Goal: Task Accomplishment & Management: Use online tool/utility

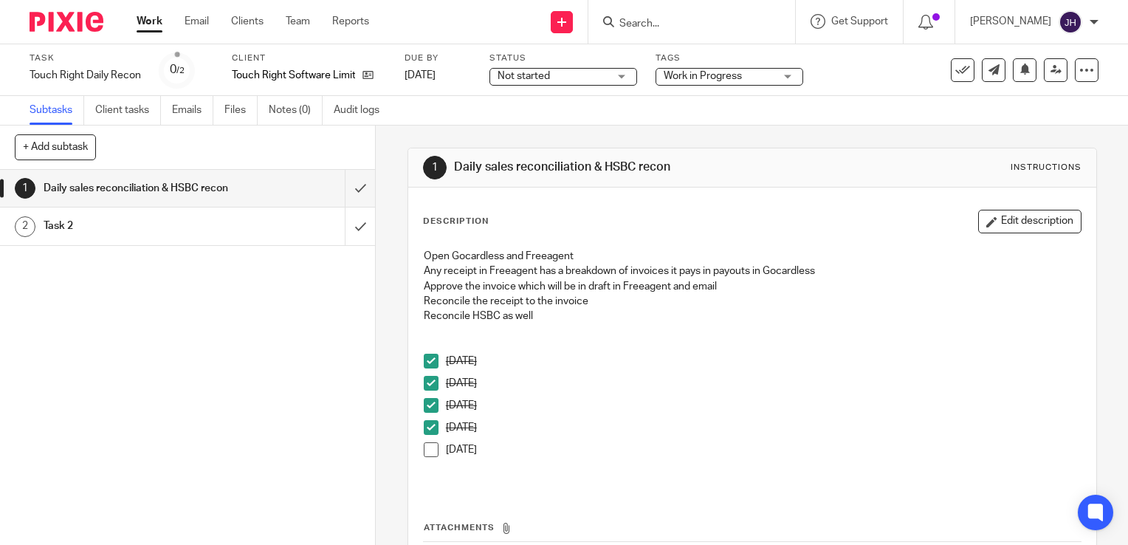
click at [49, 108] on link "Subtasks" at bounding box center [57, 110] width 55 height 29
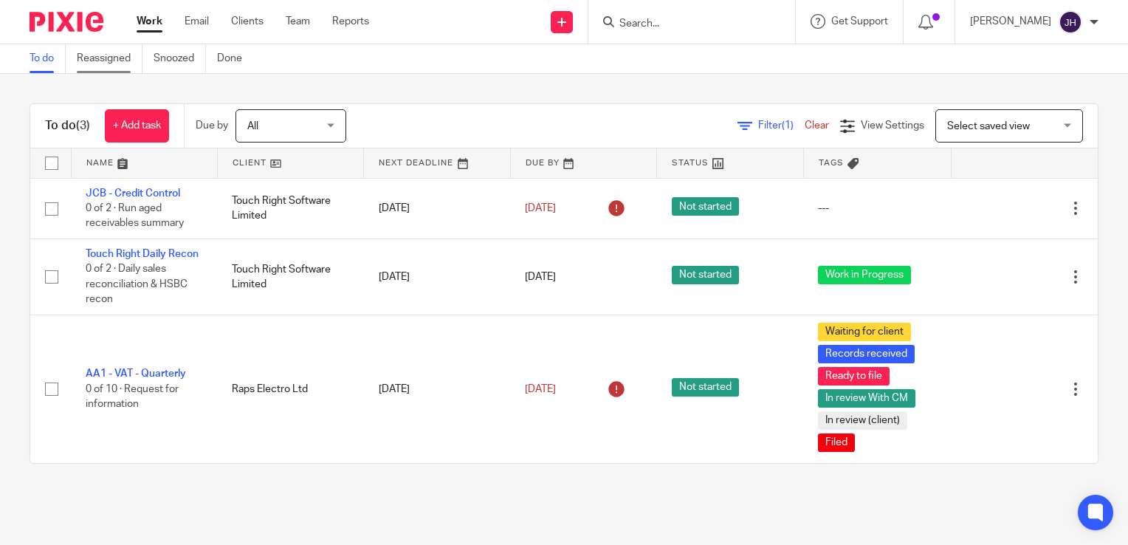
click at [127, 56] on link "Reassigned" at bounding box center [110, 58] width 66 height 29
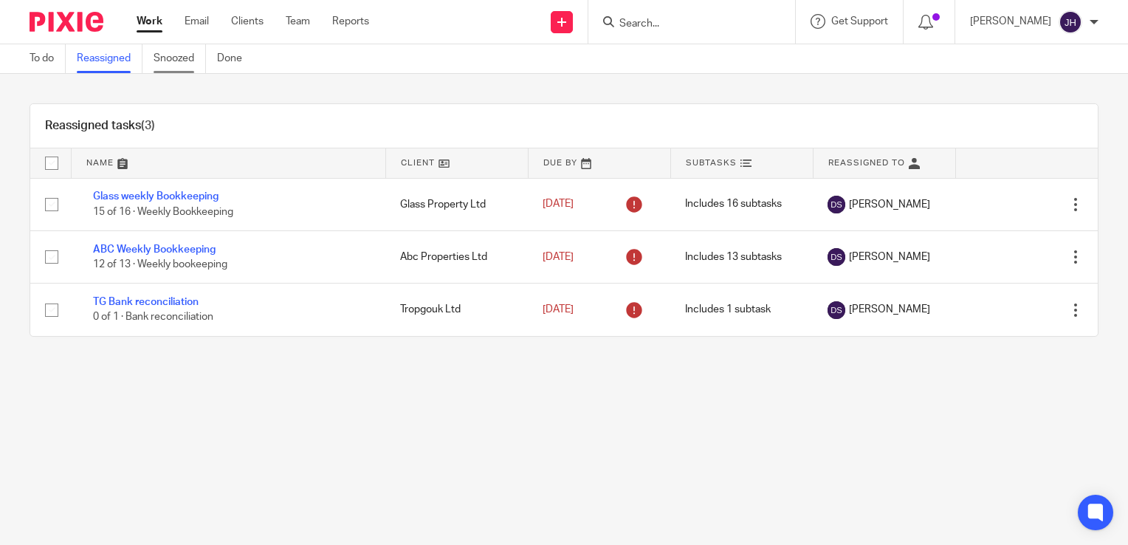
click at [192, 60] on link "Snoozed" at bounding box center [180, 58] width 52 height 29
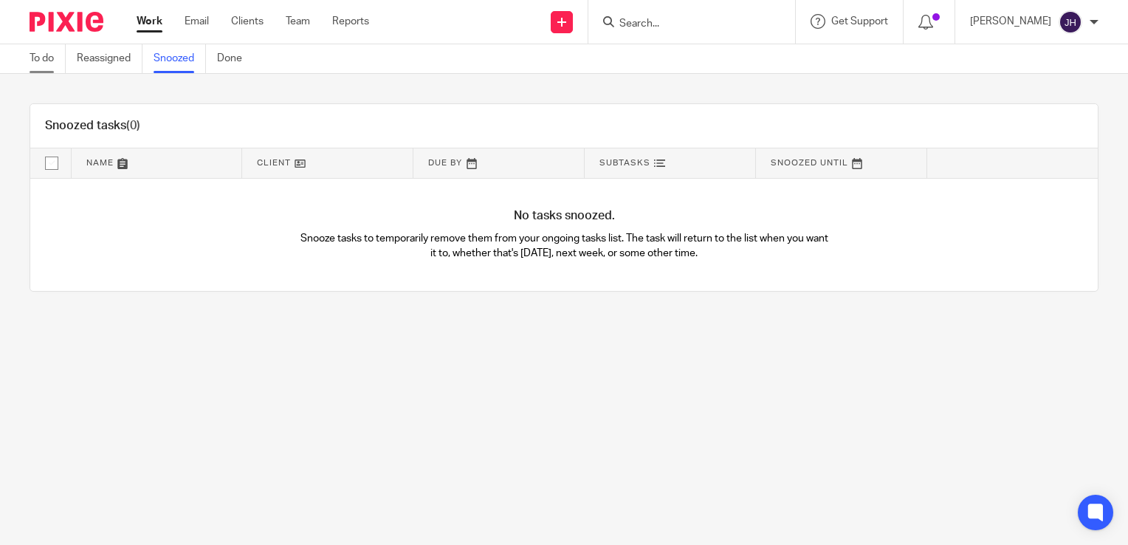
click at [41, 60] on link "To do" at bounding box center [48, 58] width 36 height 29
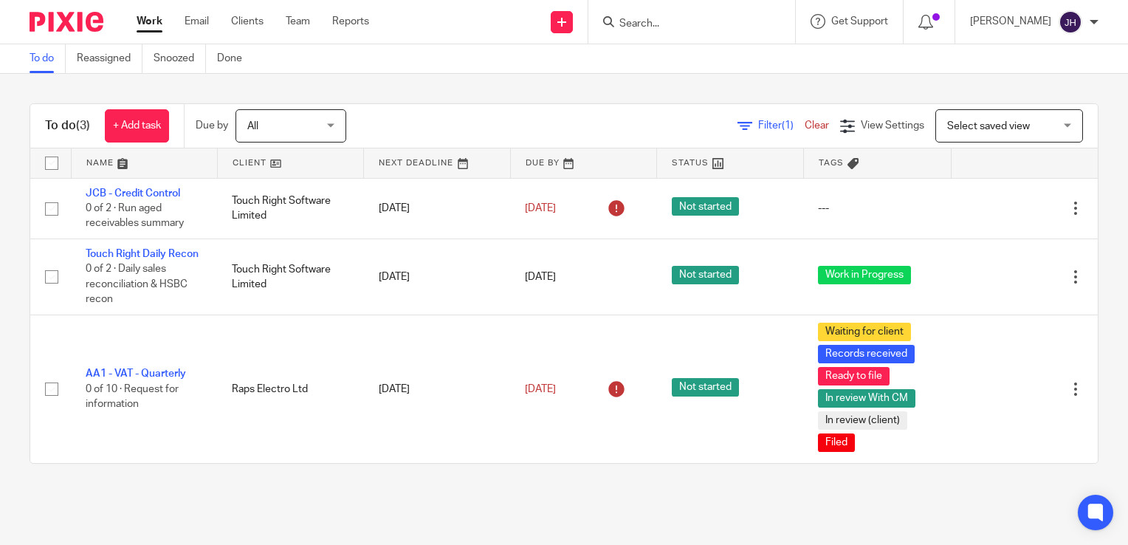
click at [626, 10] on div at bounding box center [692, 22] width 207 height 44
click at [638, 18] on input "Search" at bounding box center [684, 24] width 133 height 13
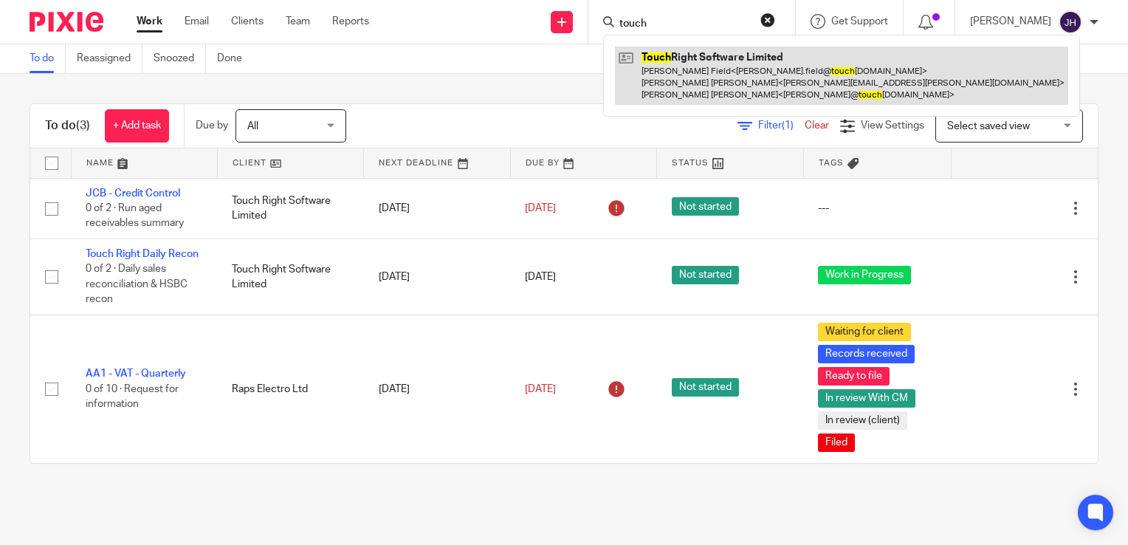
type input "touch"
click at [662, 52] on link at bounding box center [841, 76] width 453 height 58
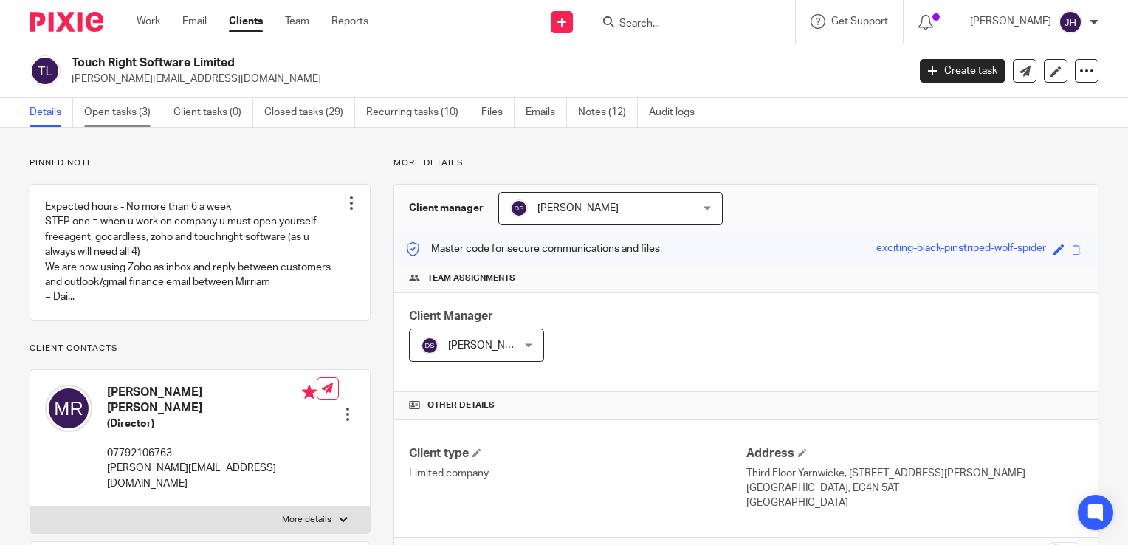
click at [104, 117] on link "Open tasks (3)" at bounding box center [123, 112] width 78 height 29
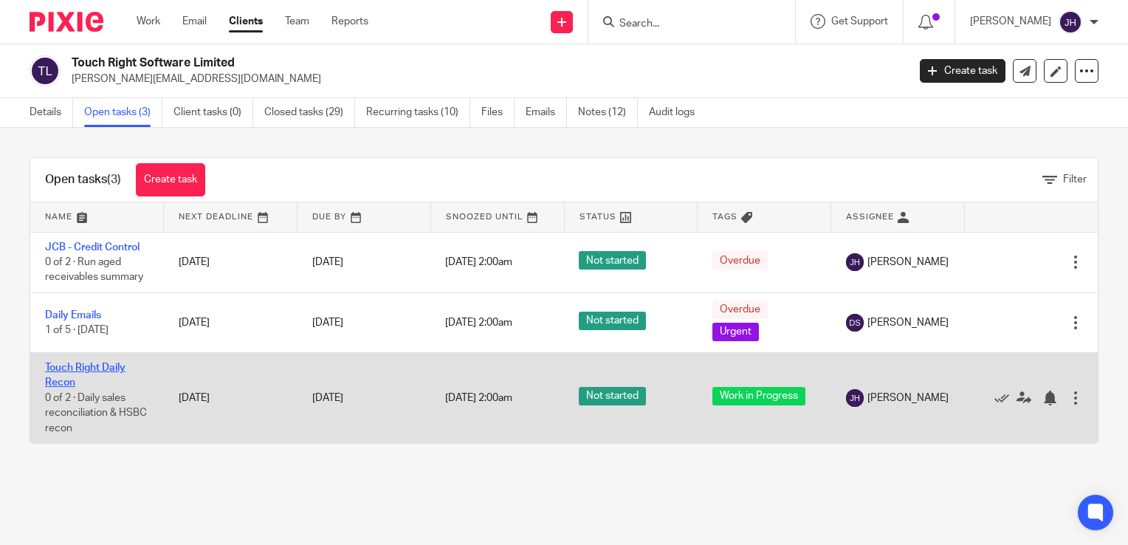
click at [58, 366] on link "Touch Right Daily Recon" at bounding box center [85, 375] width 80 height 25
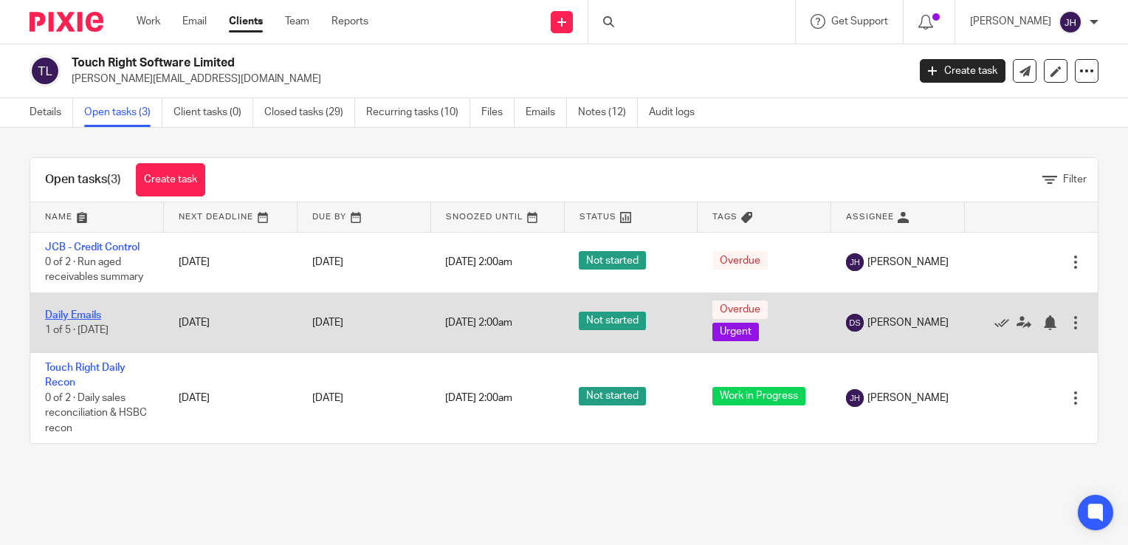
click at [66, 317] on link "Daily Emails" at bounding box center [73, 315] width 56 height 10
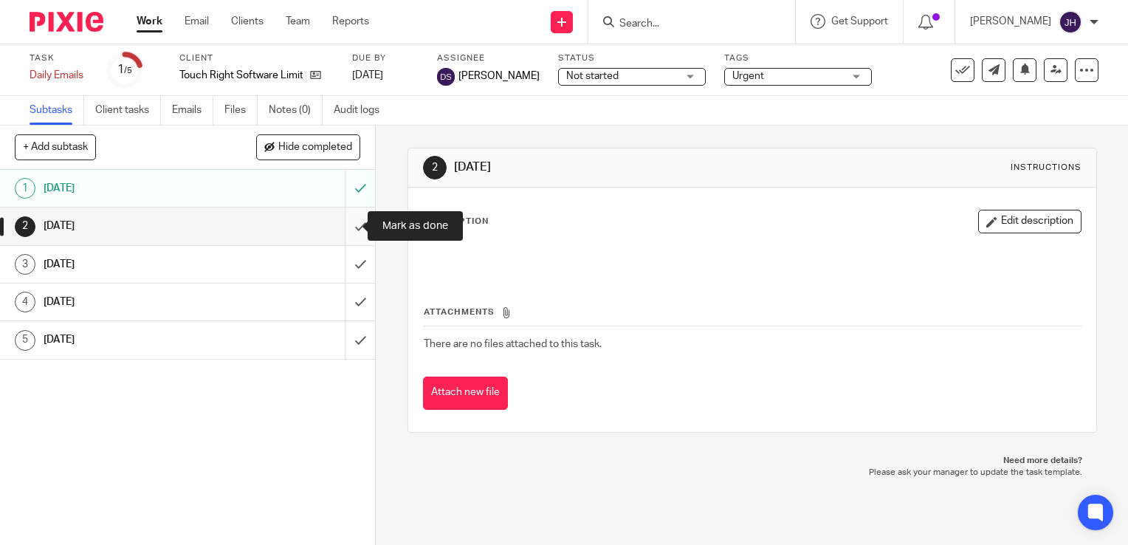
click at [346, 229] on input "submit" at bounding box center [187, 225] width 375 height 37
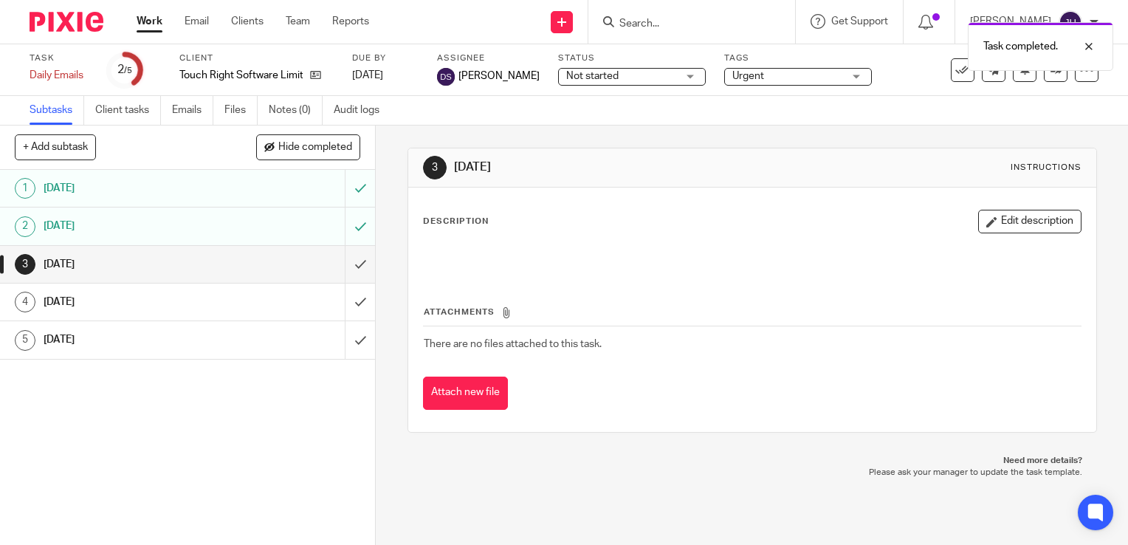
click at [345, 263] on input "submit" at bounding box center [187, 264] width 375 height 37
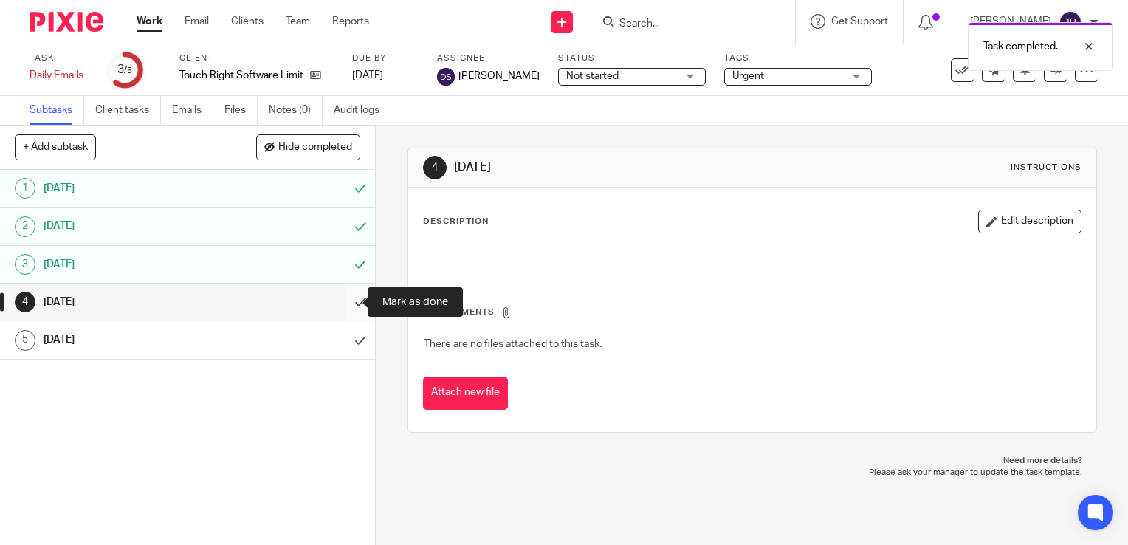
click at [345, 302] on input "submit" at bounding box center [187, 302] width 375 height 37
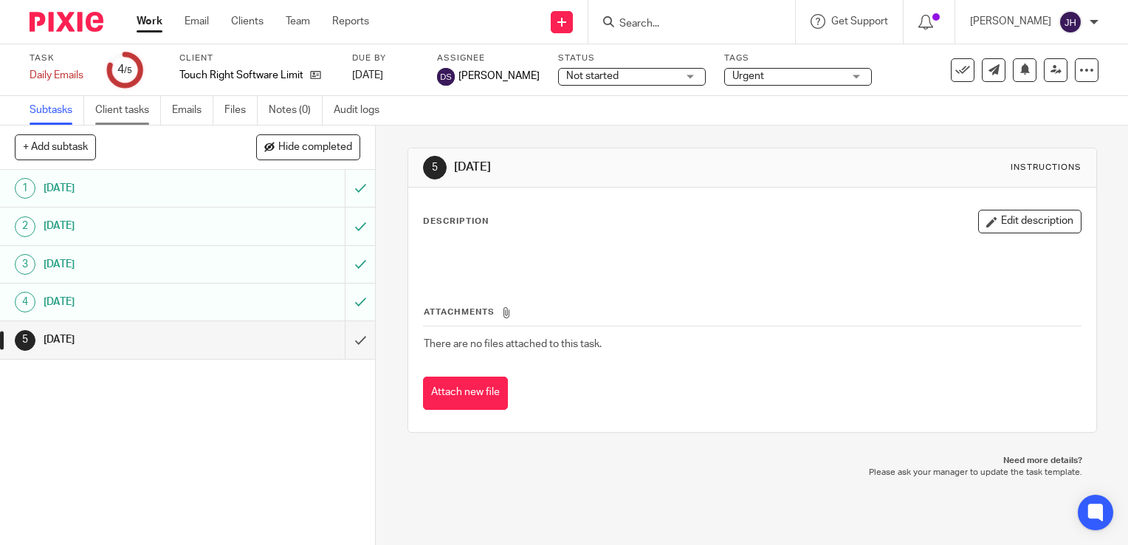
click at [117, 108] on link "Client tasks" at bounding box center [128, 110] width 66 height 29
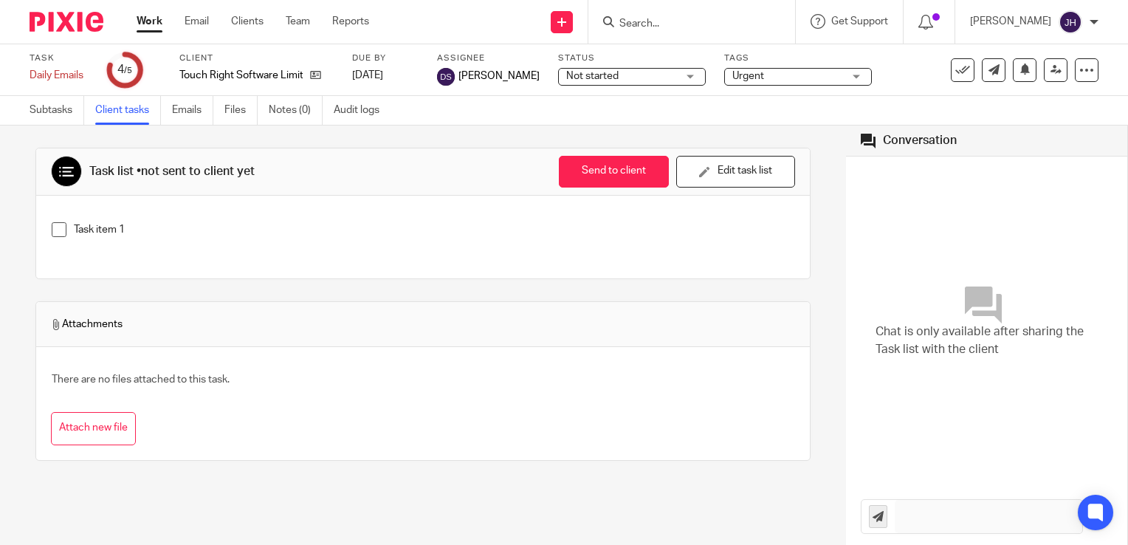
click at [37, 55] on label "Task" at bounding box center [59, 58] width 59 height 12
click at [154, 22] on link "Work" at bounding box center [150, 21] width 26 height 15
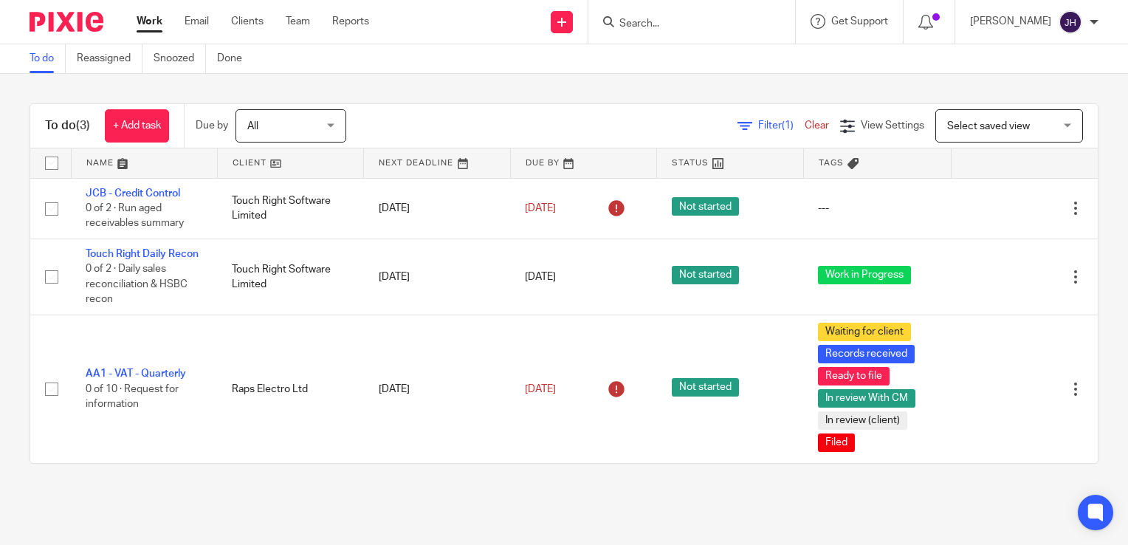
click at [679, 28] on input "Search" at bounding box center [684, 24] width 133 height 13
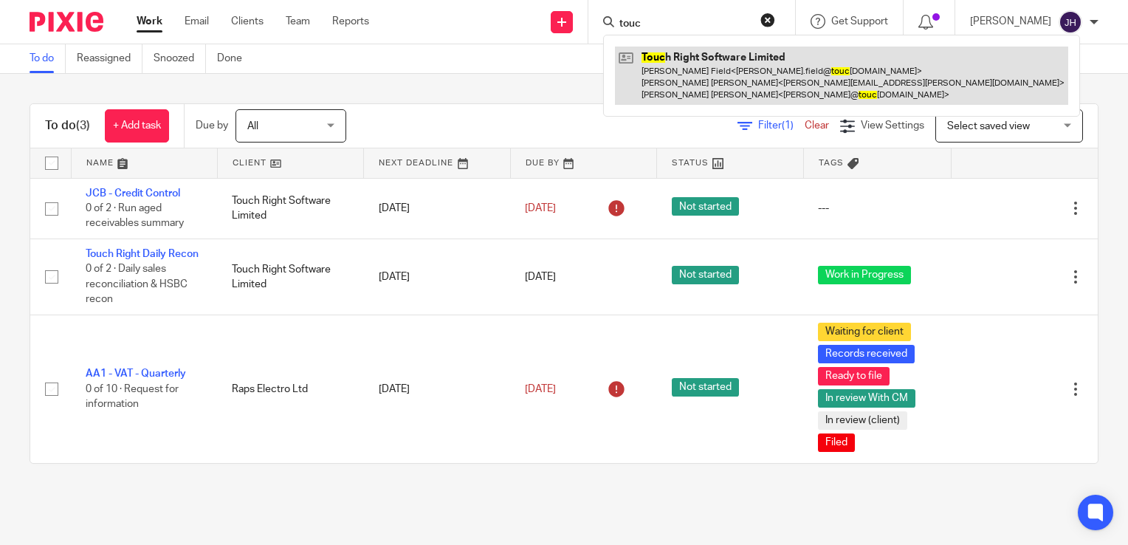
type input "touc"
click at [662, 49] on link at bounding box center [841, 76] width 453 height 58
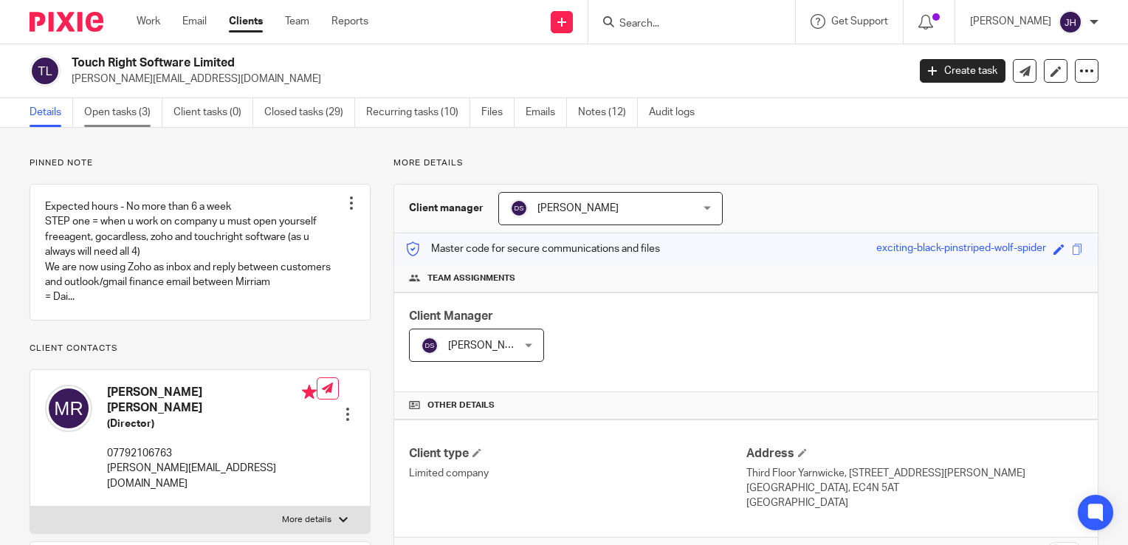
click at [136, 117] on link "Open tasks (3)" at bounding box center [123, 112] width 78 height 29
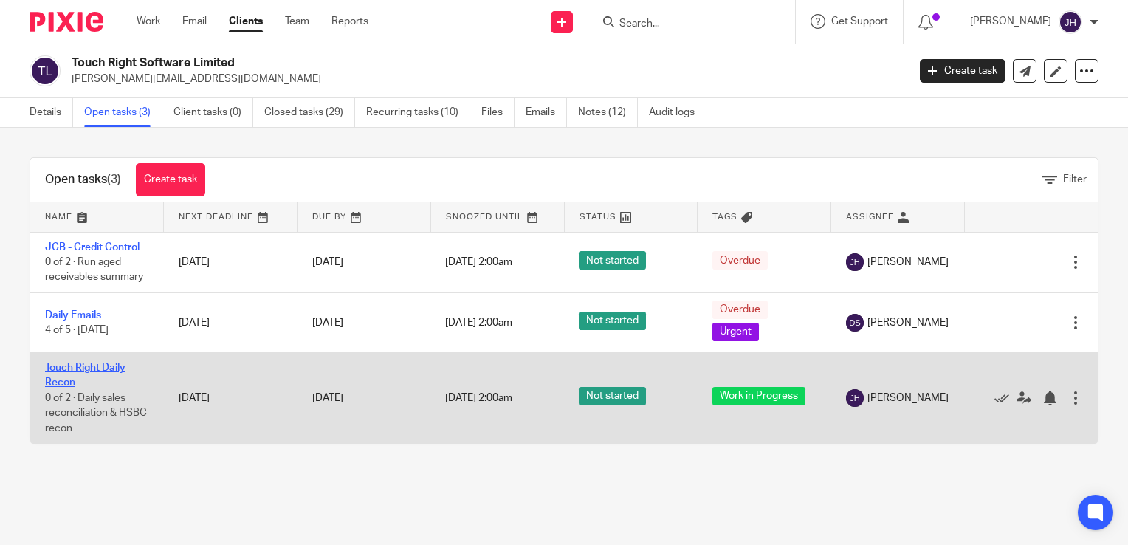
click at [71, 371] on link "Touch Right Daily Recon" at bounding box center [85, 375] width 80 height 25
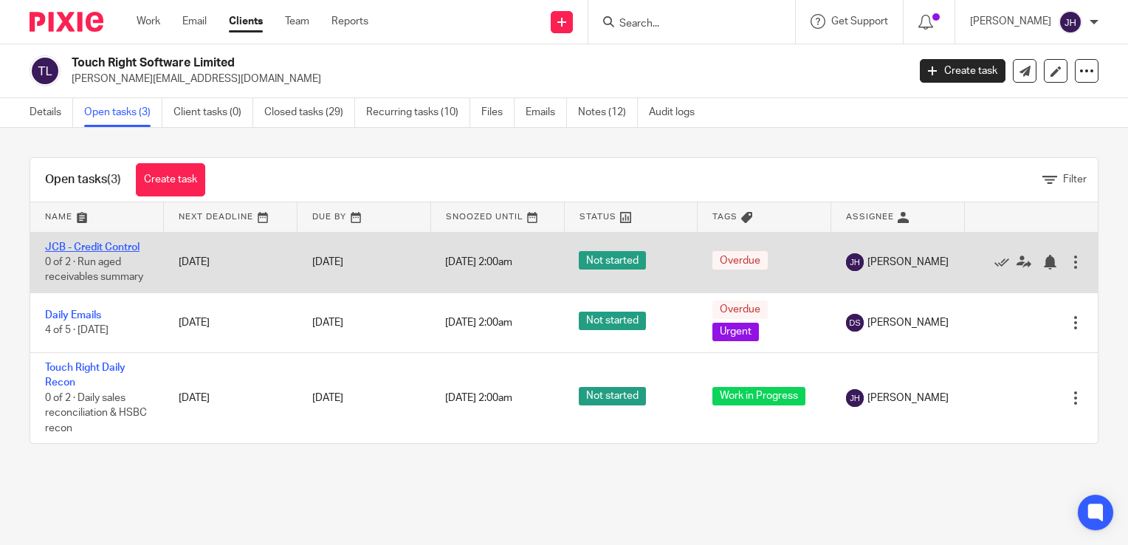
click at [92, 244] on link "JCB - Credit Control" at bounding box center [92, 247] width 95 height 10
